Goal: Contribute content

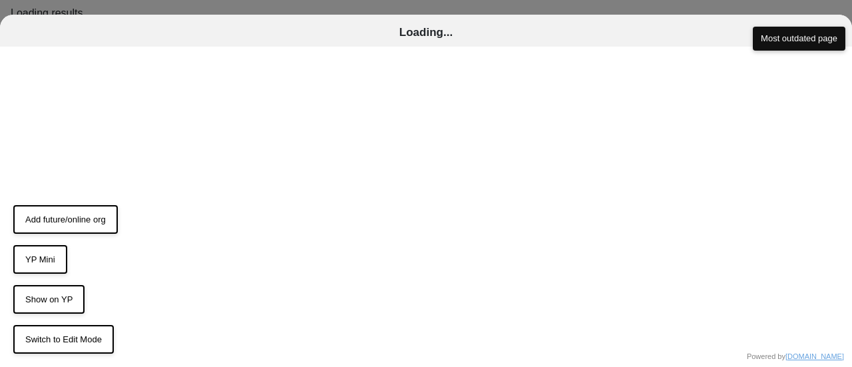
click at [61, 341] on button "Switch to Edit Mode" at bounding box center [63, 339] width 100 height 29
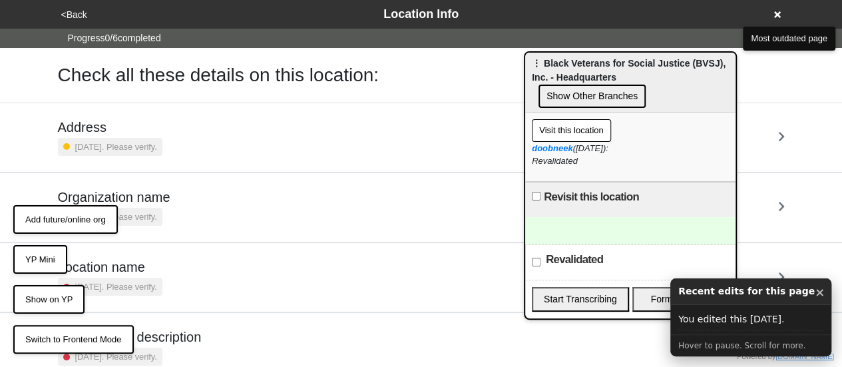
drag, startPoint x: 741, startPoint y: 84, endPoint x: 647, endPoint y: 73, distance: 95.2
click at [630, 66] on span "⋮ Black Veterans for Social Justice (BVSJ), Inc. - Headquarters" at bounding box center [629, 70] width 194 height 25
click at [815, 293] on button "×" at bounding box center [820, 291] width 10 height 17
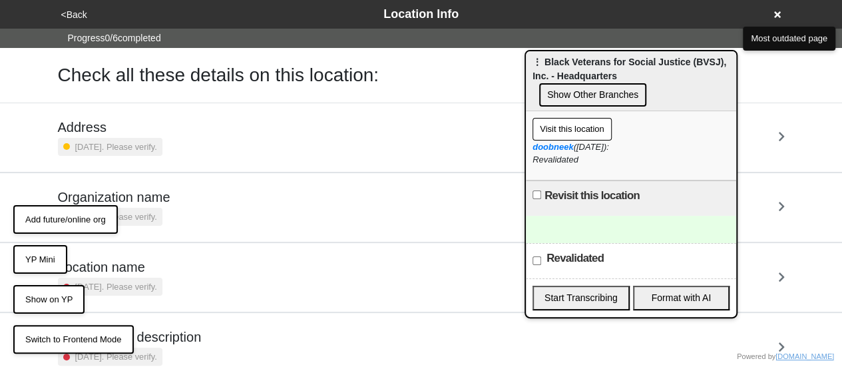
click at [611, 223] on div at bounding box center [631, 229] width 210 height 27
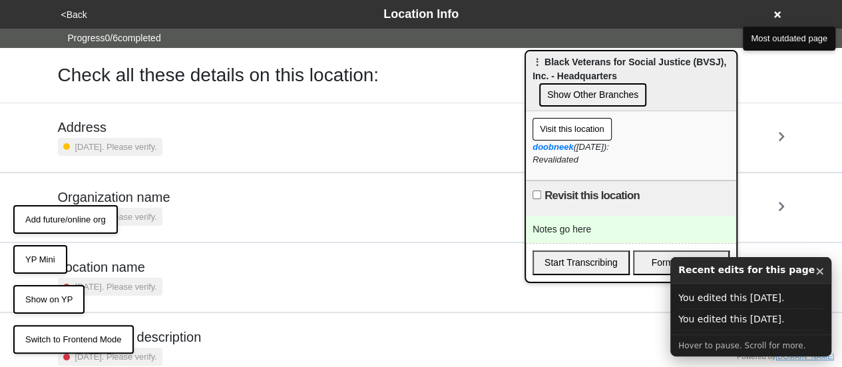
click at [562, 220] on div "Notes go here" at bounding box center [631, 229] width 210 height 27
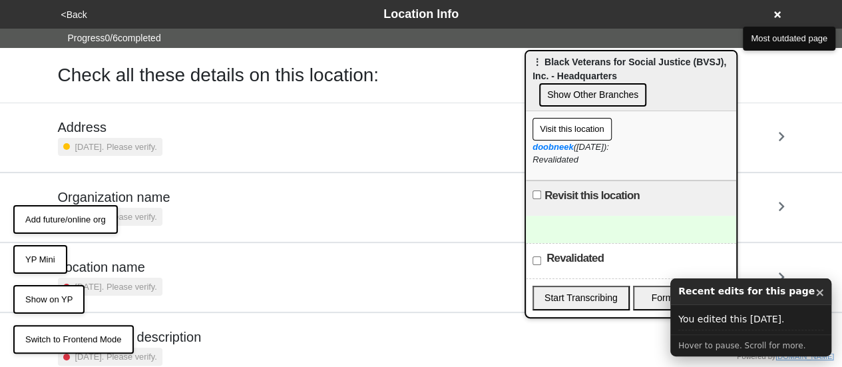
click at [552, 228] on div at bounding box center [631, 229] width 210 height 27
click at [586, 221] on div at bounding box center [631, 229] width 210 height 27
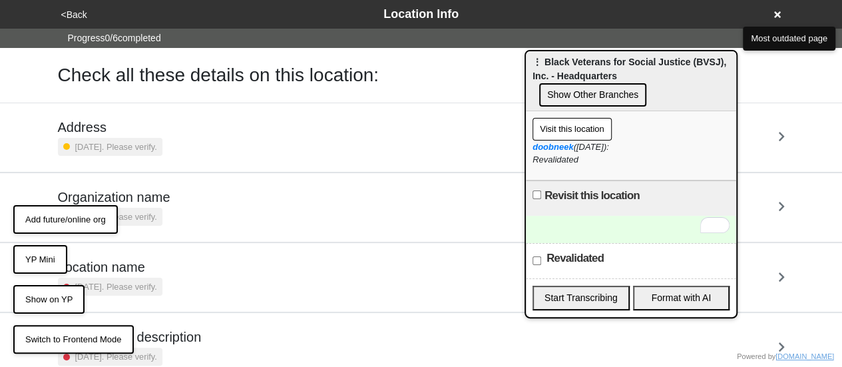
click at [583, 229] on div "To enrich screen reader interactions, please activate Accessibility in Grammarl…" at bounding box center [631, 229] width 210 height 27
click at [482, 184] on div "Organization name 2 years ago. Please verify." at bounding box center [421, 207] width 759 height 69
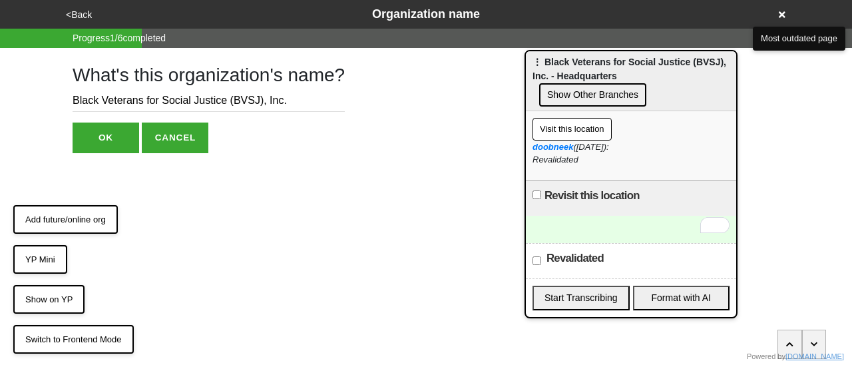
click at [541, 220] on div "To enrich screen reader interactions, please activate Accessibility in Grammarl…" at bounding box center [631, 229] width 210 height 27
click at [563, 225] on div "To enrich screen reader interactions, please activate Accessibility in Grammarl…" at bounding box center [631, 229] width 210 height 27
click at [451, 206] on html "<Back Organization name Progress 1 / 6 completed What's this organization's nam…" at bounding box center [426, 103] width 852 height 206
click at [576, 228] on div "To enrich screen reader interactions, please activate Accessibility in Grammarl…" at bounding box center [631, 229] width 210 height 27
click at [580, 226] on div at bounding box center [631, 229] width 210 height 27
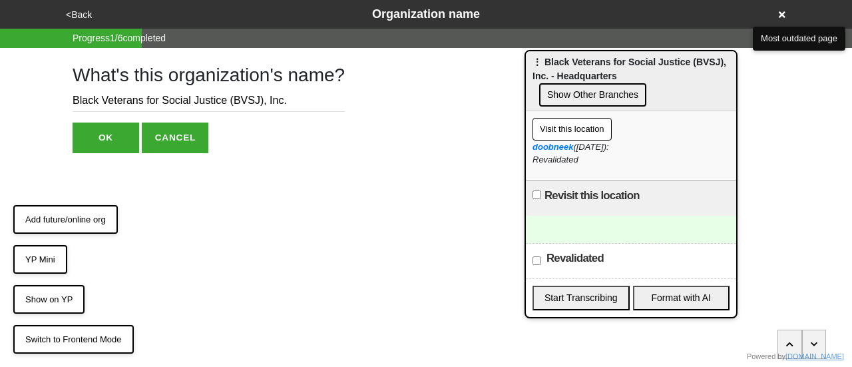
click at [566, 247] on div "Revalidated" at bounding box center [631, 260] width 210 height 35
click at [562, 238] on div at bounding box center [631, 229] width 210 height 27
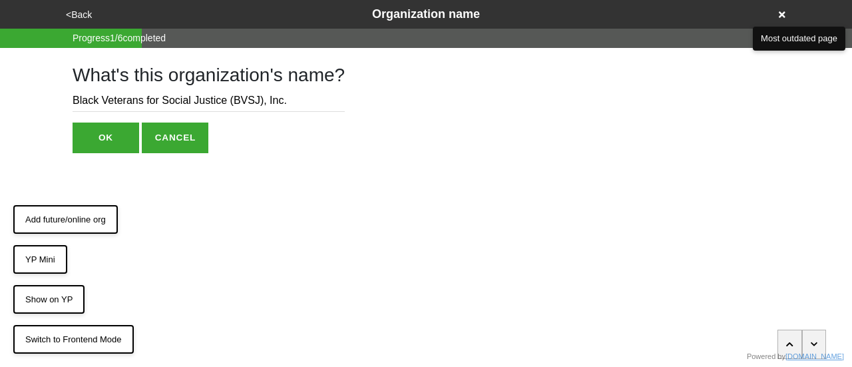
click at [783, 16] on icon at bounding box center [782, 14] width 7 height 7
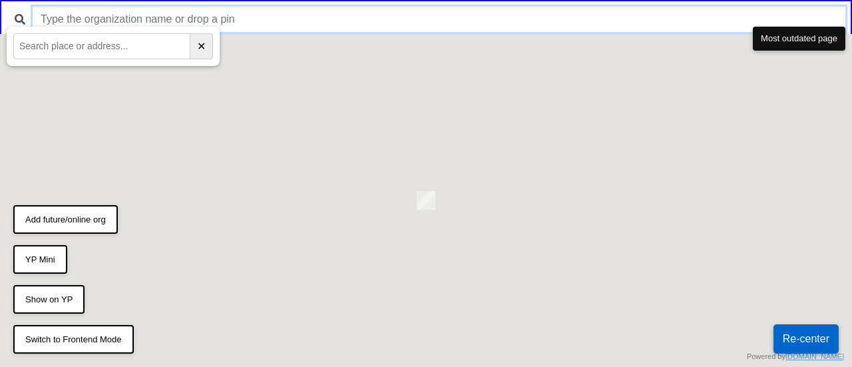
click at [514, 22] on input "text" at bounding box center [439, 19] width 813 height 25
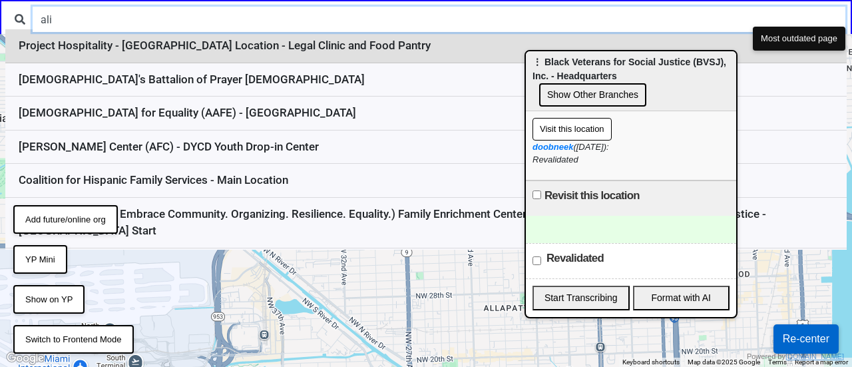
type input "ali"
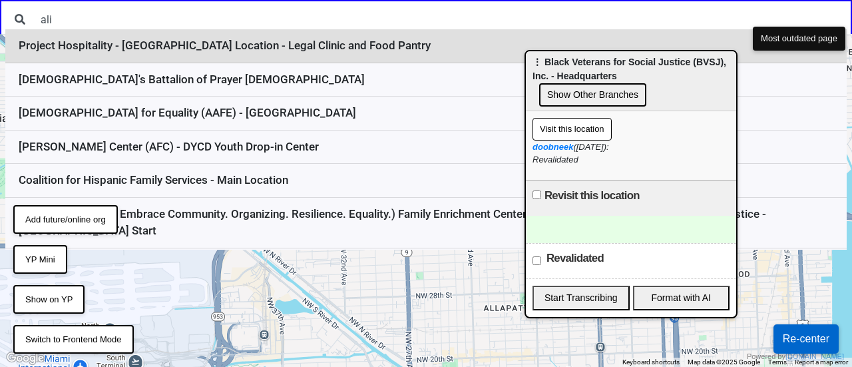
click at [258, 45] on li "Project Hospitality - Bay St. Location - Legal Clinic and Food Pantry" at bounding box center [425, 46] width 841 height 34
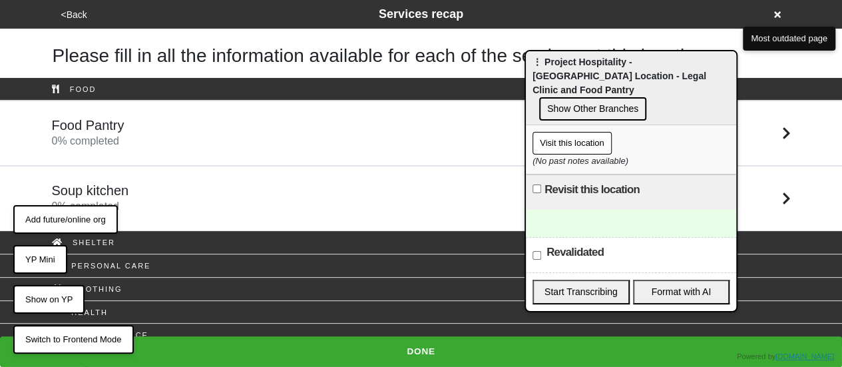
click at [600, 211] on div at bounding box center [631, 223] width 210 height 27
click at [772, 11] on div "<Back Services recap" at bounding box center [421, 14] width 728 height 18
click at [779, 13] on icon at bounding box center [777, 14] width 7 height 7
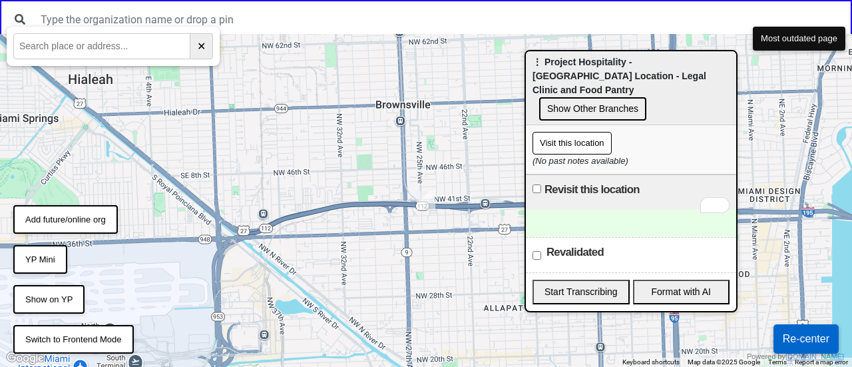
click at [793, 337] on button "Re-center" at bounding box center [805, 338] width 65 height 29
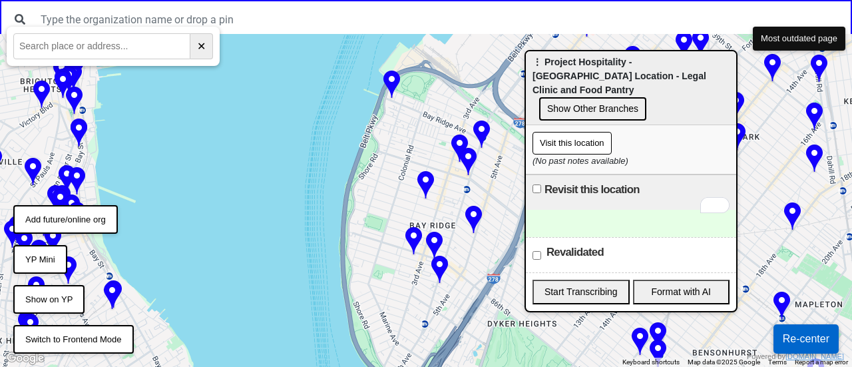
click at [472, 222] on img at bounding box center [473, 220] width 17 height 29
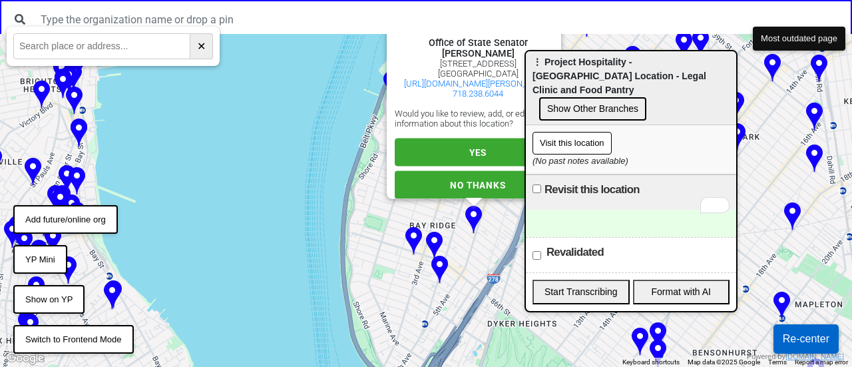
click at [434, 172] on div "This location is: Office of State Senator [PERSON_NAME] [STREET_ADDRESS] [URL][…" at bounding box center [478, 108] width 166 height 182
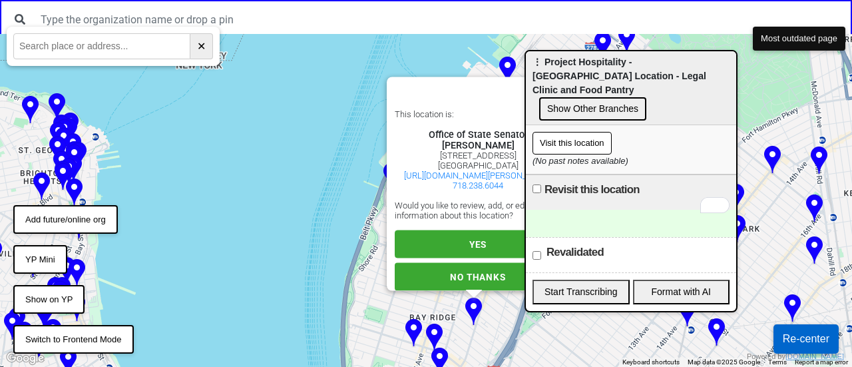
click at [426, 254] on button "YES" at bounding box center [478, 244] width 166 height 28
